Goal: Use online tool/utility: Use online tool/utility

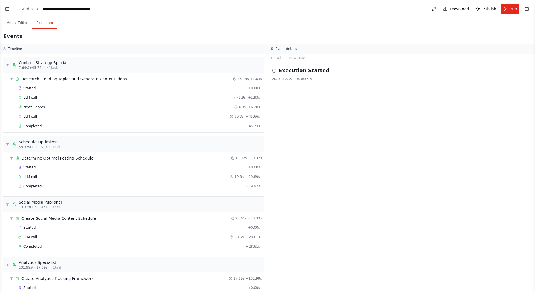
click at [275, 71] on icon at bounding box center [274, 70] width 4 height 4
click at [297, 71] on h2 "Execution Started" at bounding box center [304, 71] width 51 height 8
click at [292, 59] on button "Raw Data" at bounding box center [297, 58] width 23 height 8
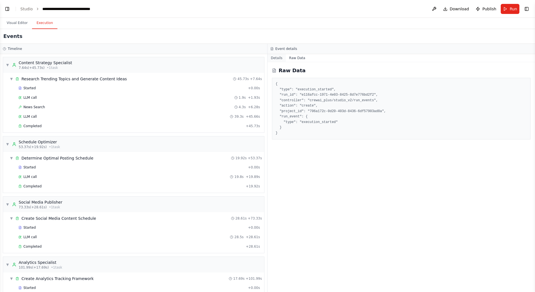
click at [276, 59] on button "Details" at bounding box center [277, 58] width 18 height 8
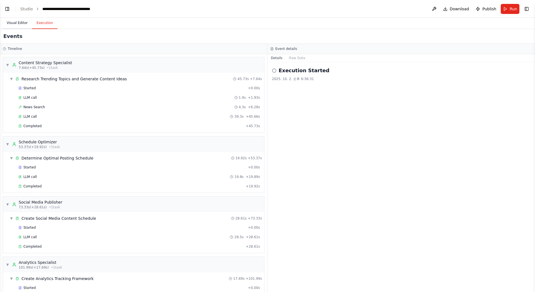
click at [18, 22] on button "Visual Editor" at bounding box center [17, 23] width 30 height 12
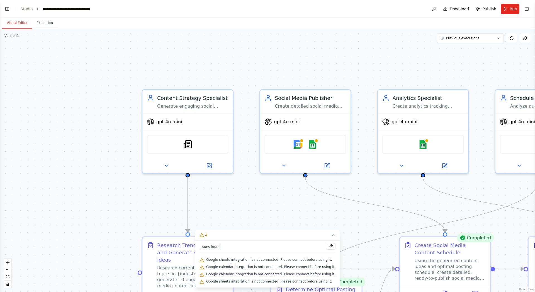
drag, startPoint x: 220, startPoint y: 135, endPoint x: 209, endPoint y: 193, distance: 59.5
click at [209, 193] on div ".deletable-edge-delete-btn { width: 20px; height: 20px; border: 0px solid #ffff…" at bounding box center [267, 160] width 535 height 263
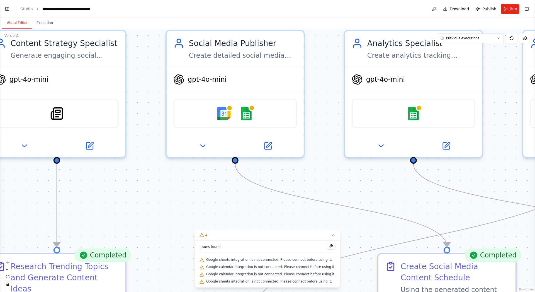
drag, startPoint x: 270, startPoint y: 212, endPoint x: 141, endPoint y: 173, distance: 134.1
click at [141, 173] on div ".deletable-edge-delete-btn { width: 20px; height: 20px; border: 0px solid #ffff…" at bounding box center [267, 160] width 535 height 263
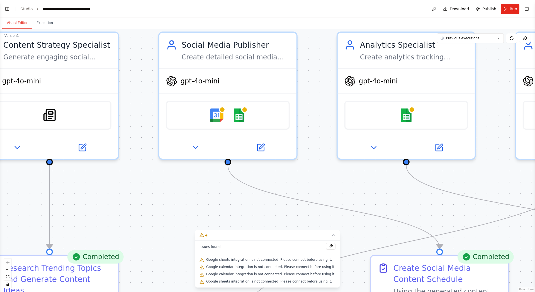
drag, startPoint x: 294, startPoint y: 173, endPoint x: 285, endPoint y: 177, distance: 10.0
click at [285, 177] on div ".deletable-edge-delete-btn { width: 20px; height: 20px; border: 0px solid #ffff…" at bounding box center [267, 160] width 535 height 263
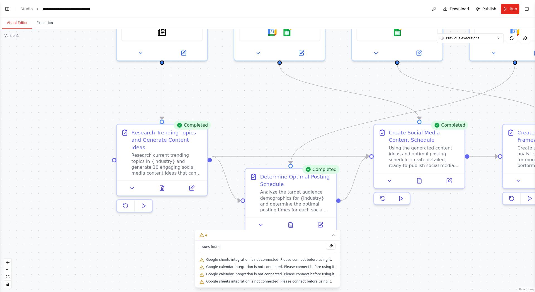
drag, startPoint x: 205, startPoint y: 205, endPoint x: 242, endPoint y: 110, distance: 101.9
click at [242, 110] on div ".deletable-edge-delete-btn { width: 20px; height: 20px; border: 0px solid #ffff…" at bounding box center [267, 160] width 535 height 263
click at [129, 182] on button at bounding box center [132, 186] width 25 height 9
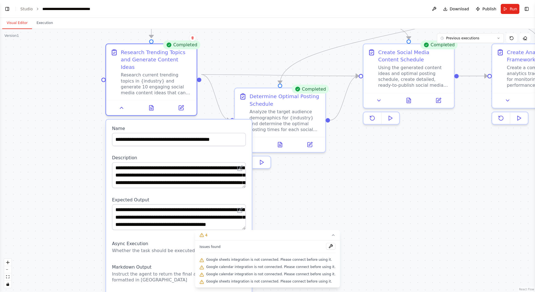
drag, startPoint x: 74, startPoint y: 222, endPoint x: 65, endPoint y: 102, distance: 120.2
click at [65, 102] on div ".deletable-edge-delete-btn { width: 20px; height: 20px; border: 0px solid #ffff…" at bounding box center [267, 160] width 535 height 263
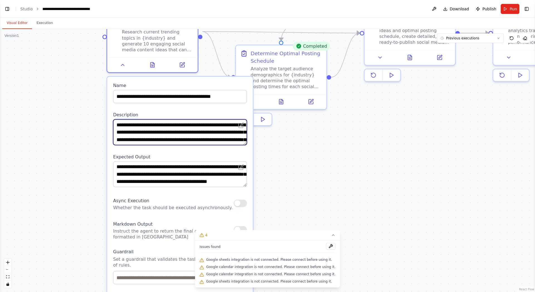
click at [190, 124] on textarea "**********" at bounding box center [180, 132] width 134 height 26
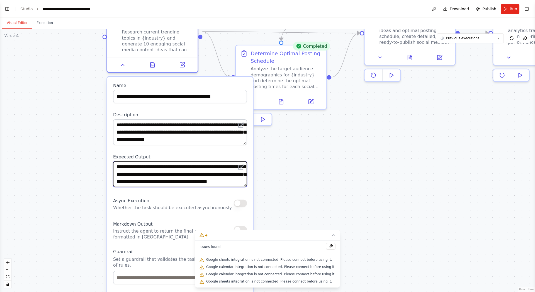
scroll to position [6, 0]
click at [263, 162] on div ".deletable-edge-delete-btn { width: 20px; height: 20px; border: 0px solid #ffff…" at bounding box center [267, 160] width 535 height 263
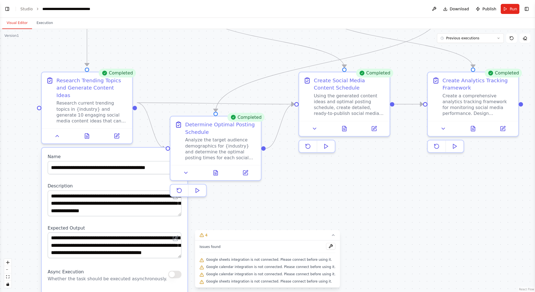
drag, startPoint x: 339, startPoint y: 137, endPoint x: 273, endPoint y: 208, distance: 96.7
click at [273, 208] on div ".deletable-edge-delete-btn { width: 20px; height: 20px; border: 0px solid #ffff…" at bounding box center [267, 160] width 535 height 263
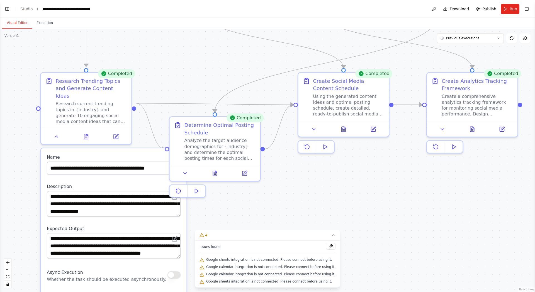
drag, startPoint x: 290, startPoint y: 180, endPoint x: 280, endPoint y: 185, distance: 11.2
click at [280, 185] on div ".deletable-edge-delete-btn { width: 20px; height: 20px; border: 0px solid #ffff…" at bounding box center [267, 160] width 535 height 263
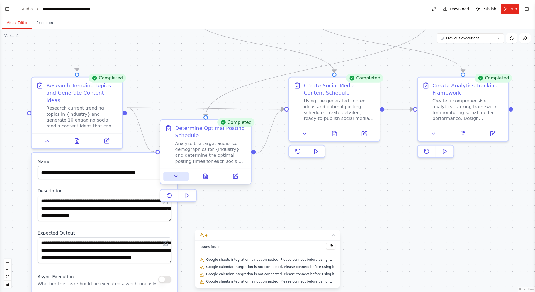
click at [173, 177] on icon at bounding box center [176, 176] width 6 height 6
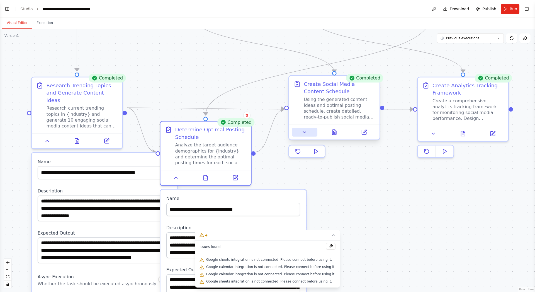
click at [302, 133] on icon at bounding box center [305, 132] width 6 height 6
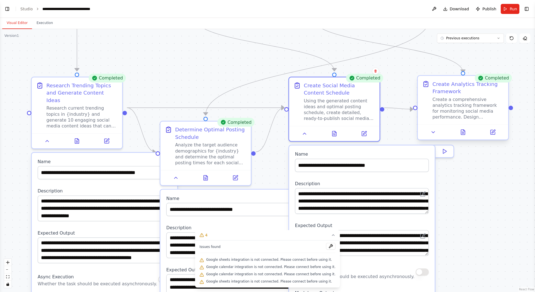
click at [433, 137] on div at bounding box center [463, 131] width 91 height 15
click at [486, 188] on div ".deletable-edge-delete-btn { width: 20px; height: 20px; border: 0px solid #ffff…" at bounding box center [267, 160] width 535 height 263
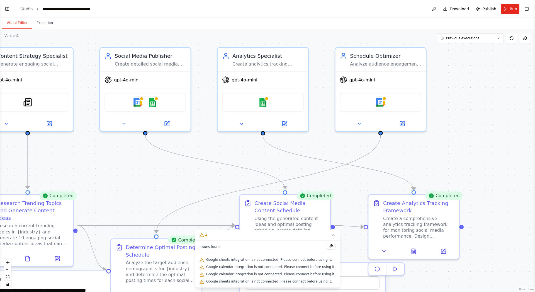
drag, startPoint x: 480, startPoint y: 177, endPoint x: 428, endPoint y: 298, distance: 131.9
click at [428, 292] on html "Create a crew that schedules and publishes social media content across multiple…" at bounding box center [267, 146] width 535 height 292
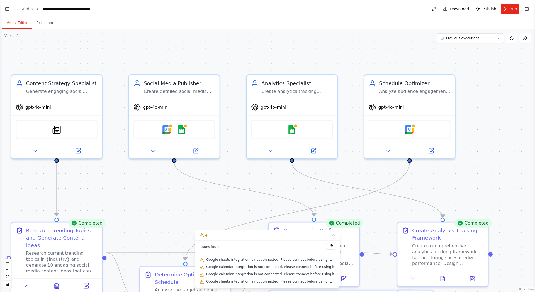
drag, startPoint x: 447, startPoint y: 125, endPoint x: 480, endPoint y: 149, distance: 40.2
click at [480, 149] on div ".deletable-edge-delete-btn { width: 20px; height: 20px; border: 0px solid #ffff…" at bounding box center [267, 160] width 535 height 263
